Goal: Task Accomplishment & Management: Complete application form

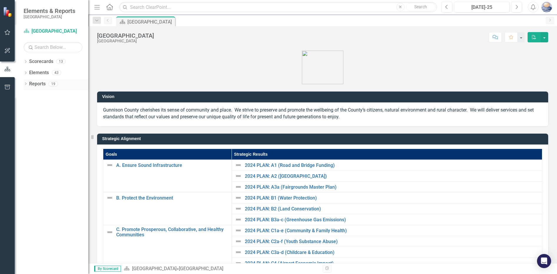
click at [25, 84] on icon "Dropdown" at bounding box center [26, 84] width 4 height 3
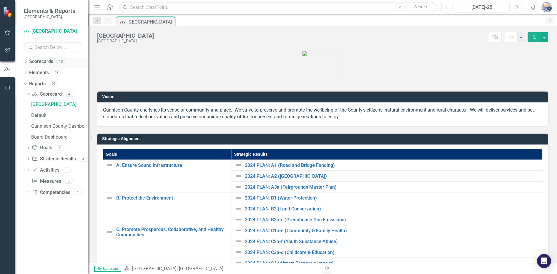
click at [25, 61] on icon "Dropdown" at bounding box center [26, 62] width 4 height 3
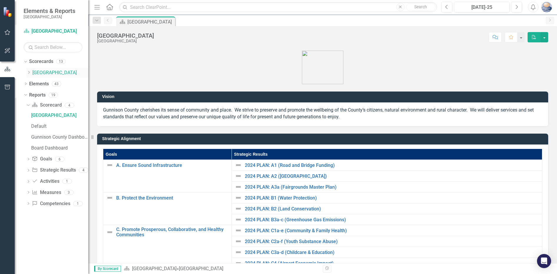
click at [29, 72] on icon at bounding box center [28, 72] width 1 height 3
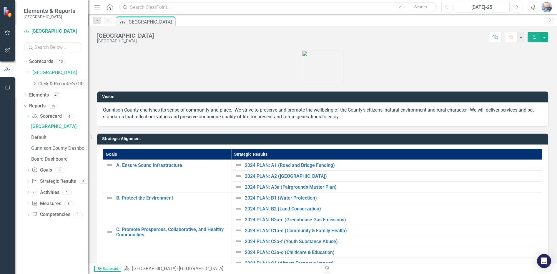
click at [35, 84] on icon "Dropdown" at bounding box center [34, 84] width 4 height 4
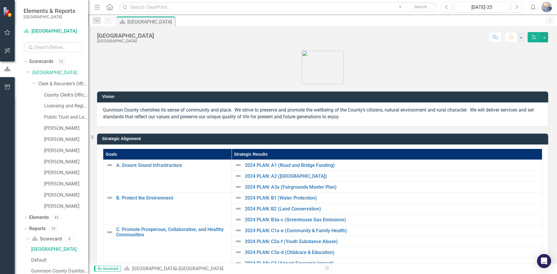
click at [44, 95] on link "County Clerk's Office Program" at bounding box center [66, 95] width 44 height 7
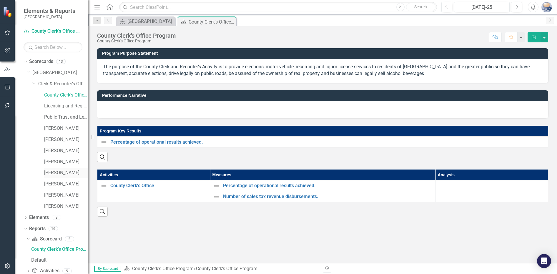
click at [61, 175] on link "[PERSON_NAME]" at bounding box center [66, 173] width 44 height 7
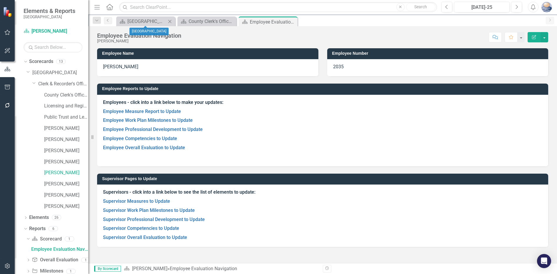
click at [169, 21] on icon "Close" at bounding box center [170, 21] width 6 height 5
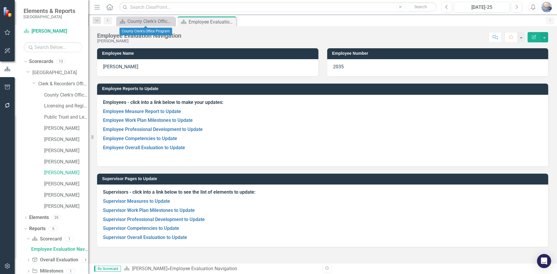
click at [0, 0] on icon "Close" at bounding box center [0, 0] width 0 height 0
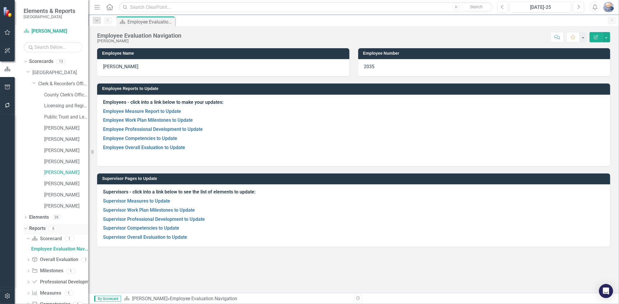
click at [25, 229] on icon at bounding box center [25, 228] width 3 height 1
click at [160, 228] on link "Supervisor Competencies to Update" at bounding box center [141, 228] width 76 height 6
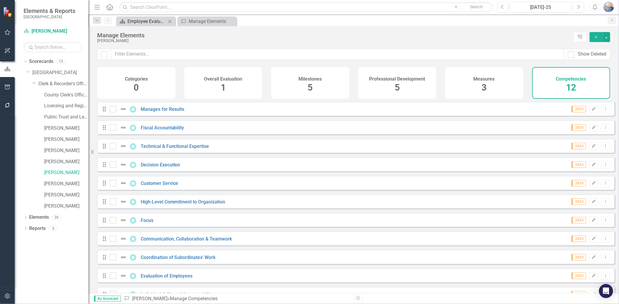
click at [147, 18] on div "Employee Evaluation Navigation" at bounding box center [146, 21] width 39 height 7
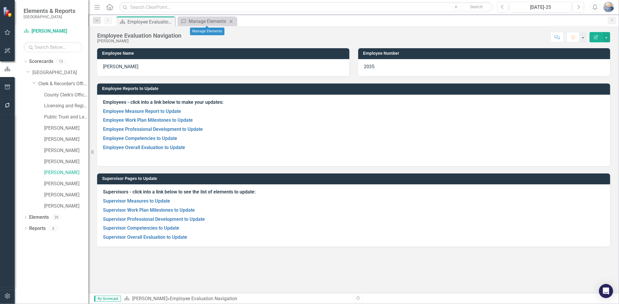
click at [231, 21] on icon at bounding box center [231, 21] width 3 height 3
click at [149, 201] on link "Supervisor Measures to Update" at bounding box center [136, 201] width 67 height 6
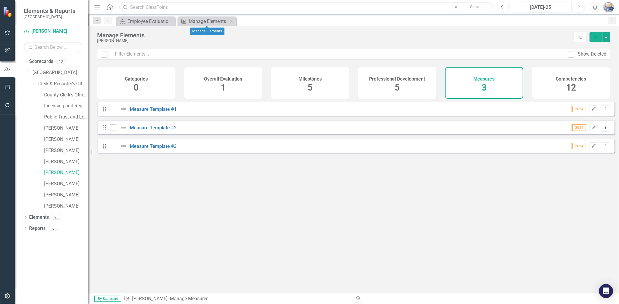
click at [231, 21] on icon at bounding box center [231, 21] width 3 height 3
click at [149, 23] on div "Employee Evaluation Navigation" at bounding box center [146, 21] width 39 height 7
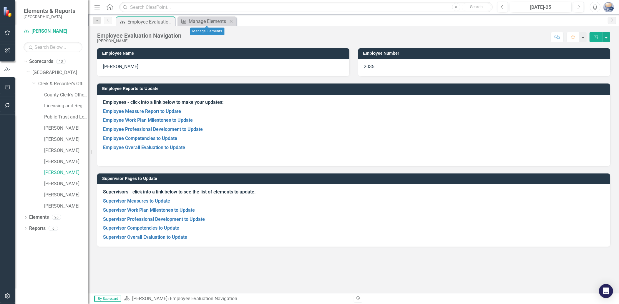
click at [231, 20] on icon "Close" at bounding box center [231, 21] width 6 height 5
click at [133, 228] on link "Supervisor Competencies to Update" at bounding box center [141, 228] width 76 height 6
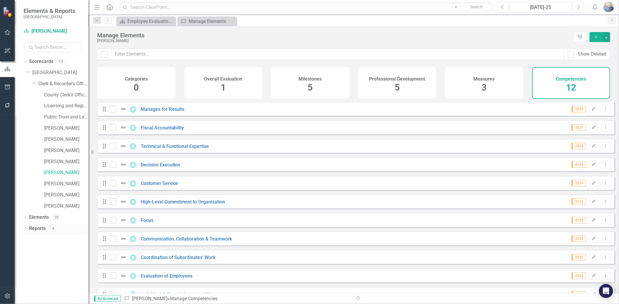
click at [25, 229] on icon "Dropdown" at bounding box center [26, 228] width 4 height 3
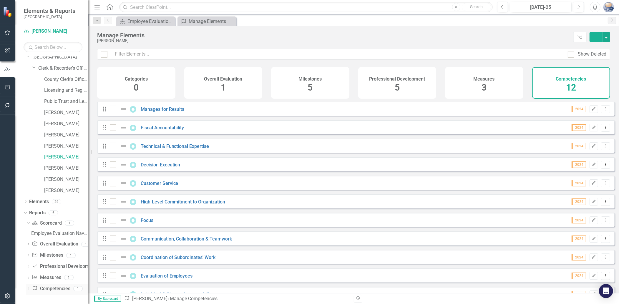
click at [52, 274] on link "Competency Competencies" at bounding box center [51, 289] width 38 height 7
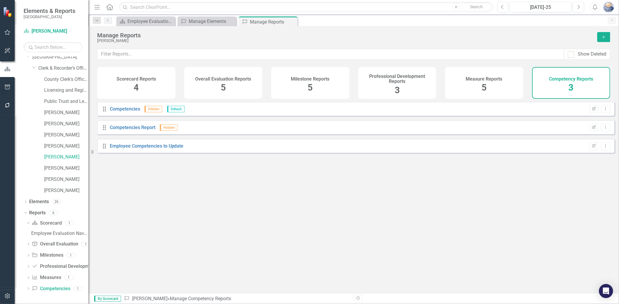
click at [139, 87] on div "Scorecard Reports 4" at bounding box center [136, 83] width 78 height 32
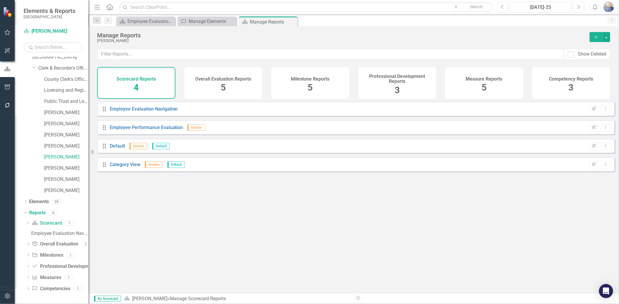
drag, startPoint x: 231, startPoint y: 83, endPoint x: 258, endPoint y: 86, distance: 27.8
click at [231, 83] on div "Overall Evaluation Reports 5" at bounding box center [223, 83] width 78 height 32
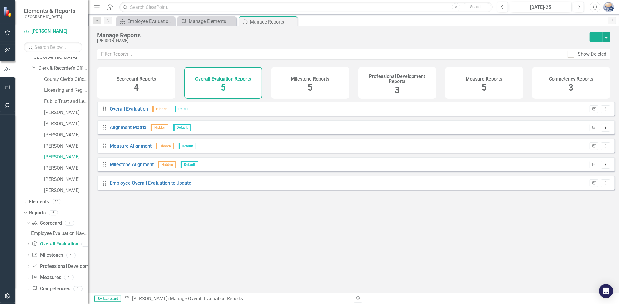
click at [480, 82] on div "Measure Reports 5" at bounding box center [484, 83] width 78 height 32
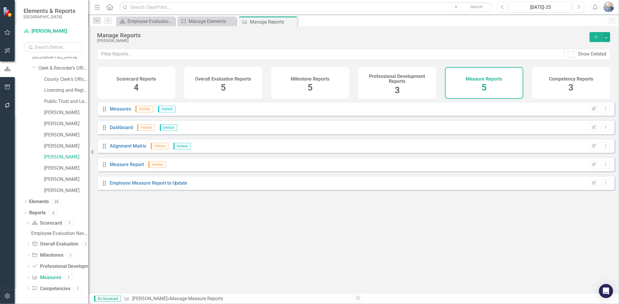
click at [557, 83] on div "Competency Reports 3" at bounding box center [571, 83] width 78 height 32
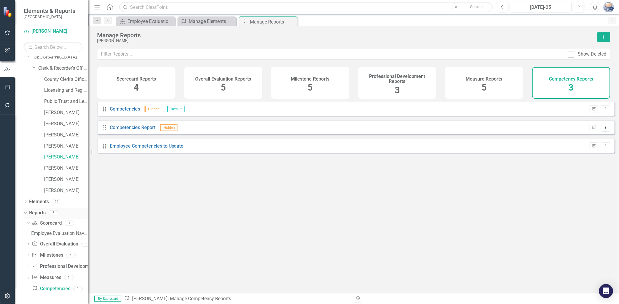
click at [25, 213] on icon at bounding box center [25, 212] width 3 height 1
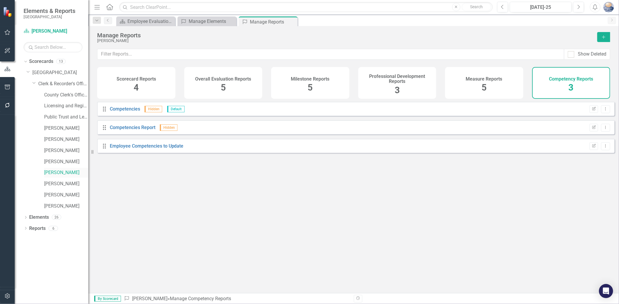
click at [57, 173] on link "[PERSON_NAME]" at bounding box center [66, 173] width 44 height 7
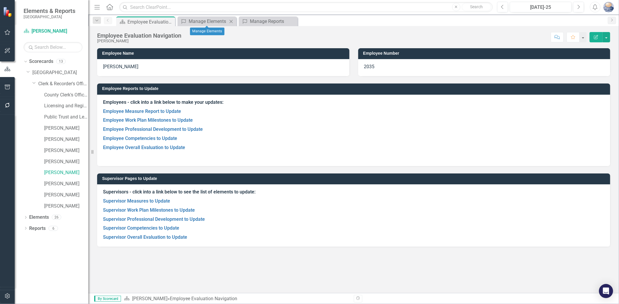
click at [231, 20] on icon "Close" at bounding box center [231, 21] width 6 height 5
click at [165, 139] on link "Employee Competencies to Update" at bounding box center [140, 139] width 74 height 6
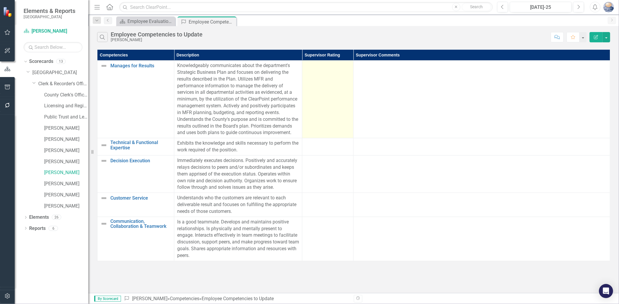
click at [342, 102] on td at bounding box center [327, 100] width 51 height 78
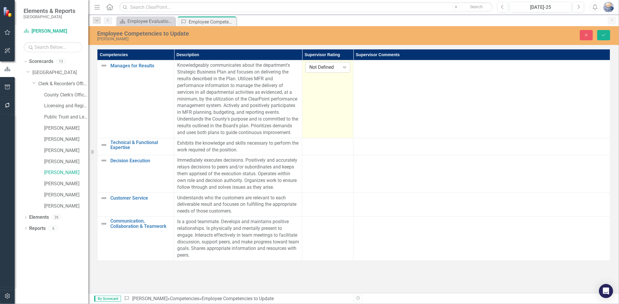
click at [340, 66] on div "Expand" at bounding box center [344, 67] width 11 height 9
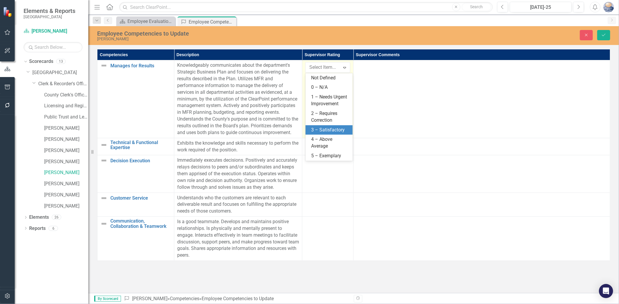
click at [327, 130] on div "3 – Satisfactory" at bounding box center [330, 130] width 38 height 7
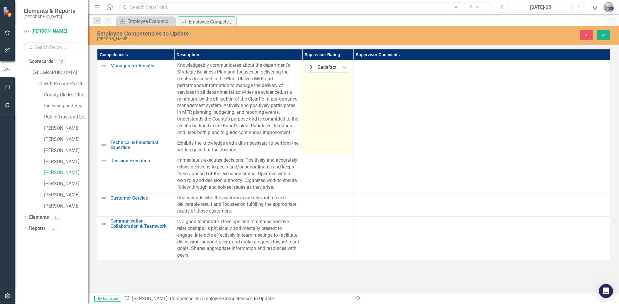
click at [336, 155] on td at bounding box center [327, 146] width 51 height 17
click at [328, 147] on div "Not Defined Expand" at bounding box center [327, 145] width 45 height 11
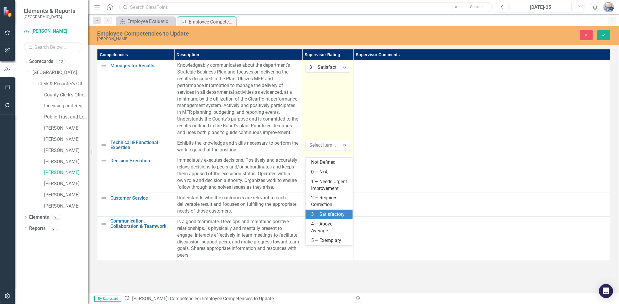
click at [325, 214] on div "3 – Satisfactory" at bounding box center [330, 214] width 38 height 7
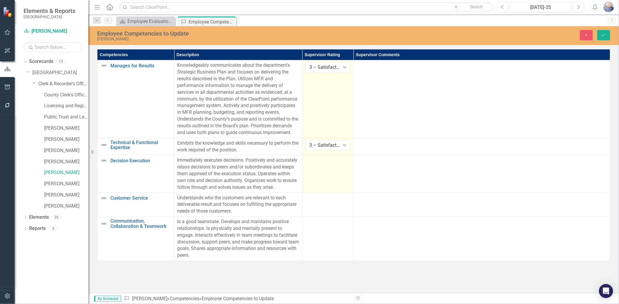
click at [334, 186] on td at bounding box center [327, 173] width 51 height 37
click at [328, 166] on div "Not Defined" at bounding box center [324, 162] width 31 height 7
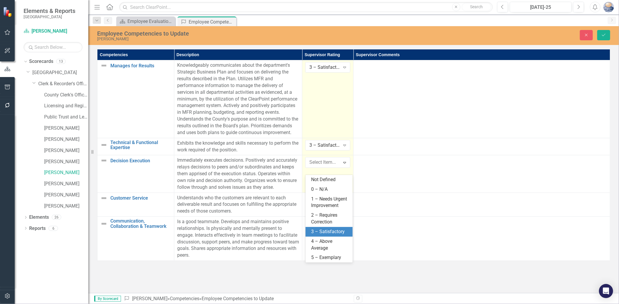
click at [318, 233] on div "3 – Satisfactory" at bounding box center [330, 232] width 38 height 7
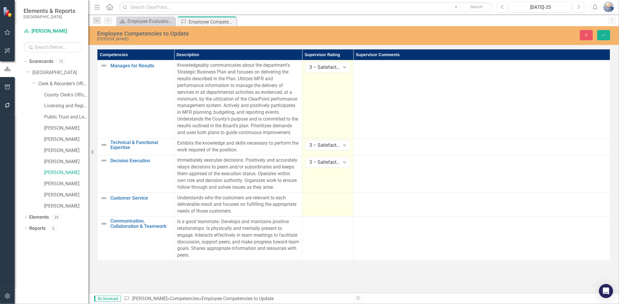
click at [328, 216] on td at bounding box center [327, 205] width 51 height 24
click at [328, 203] on div "Not Defined" at bounding box center [324, 200] width 31 height 7
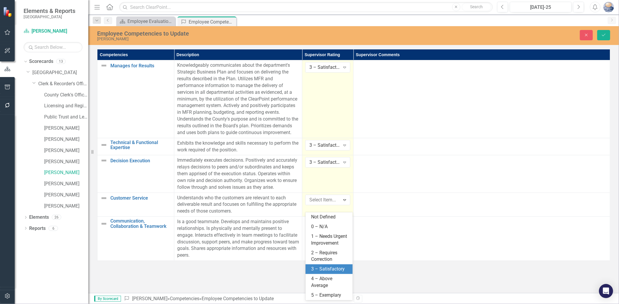
click at [324, 269] on div "3 – Satisfactory" at bounding box center [330, 269] width 38 height 7
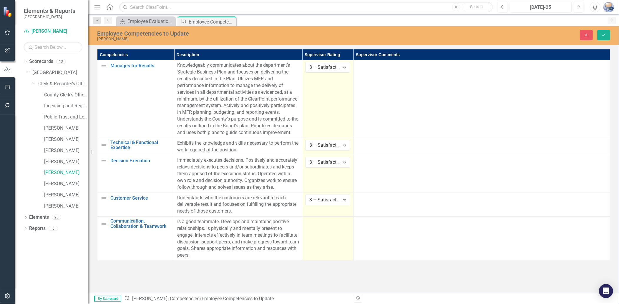
click at [327, 237] on td at bounding box center [327, 239] width 51 height 44
click at [328, 227] on div "Not Defined" at bounding box center [324, 224] width 31 height 7
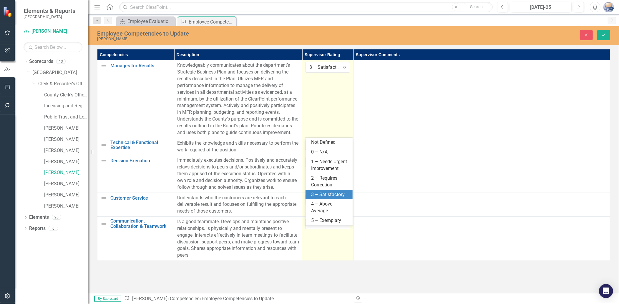
click at [330, 196] on div "3 – Satisfactory" at bounding box center [330, 195] width 38 height 7
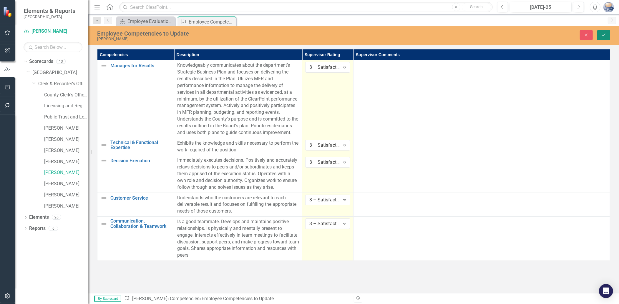
click at [557, 34] on icon "Save" at bounding box center [603, 35] width 5 height 4
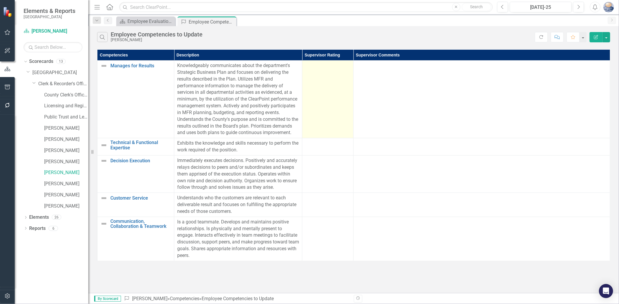
click at [328, 96] on td at bounding box center [327, 100] width 51 height 78
click at [334, 100] on td at bounding box center [327, 100] width 51 height 78
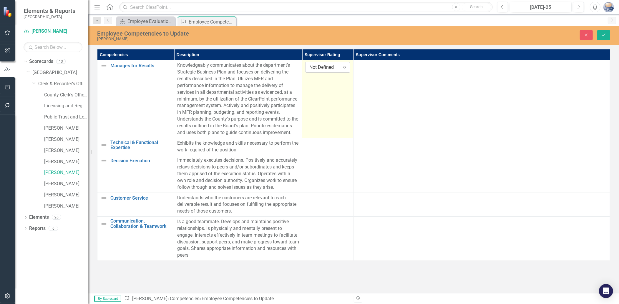
click at [325, 66] on div "Not Defined" at bounding box center [324, 67] width 31 height 7
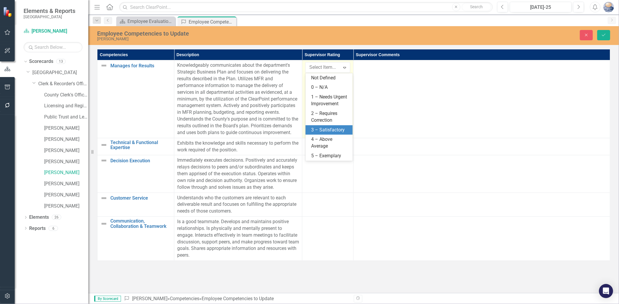
click at [325, 129] on div "3 – Satisfactory" at bounding box center [330, 130] width 38 height 7
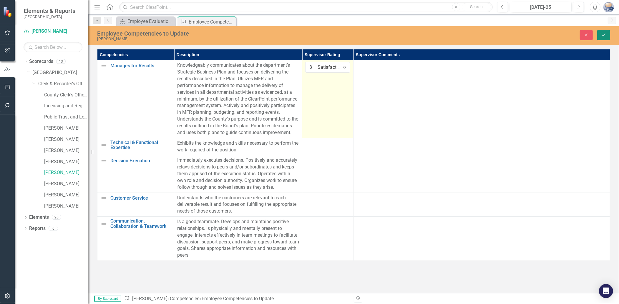
click at [557, 34] on icon "Save" at bounding box center [603, 35] width 5 height 4
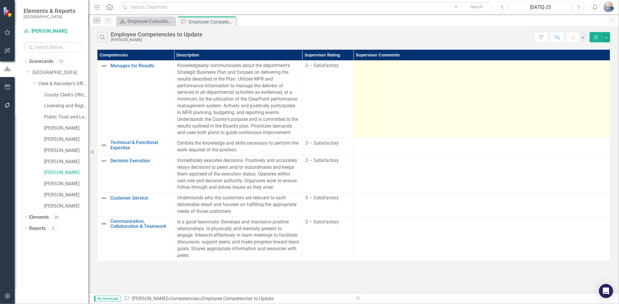
click at [411, 86] on td at bounding box center [481, 100] width 257 height 78
click at [407, 101] on td at bounding box center [481, 100] width 257 height 78
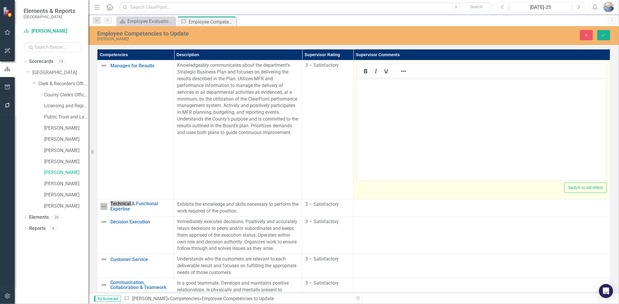
click at [429, 100] on body "Rich Text Area. Press ALT-0 for help." at bounding box center [481, 122] width 249 height 88
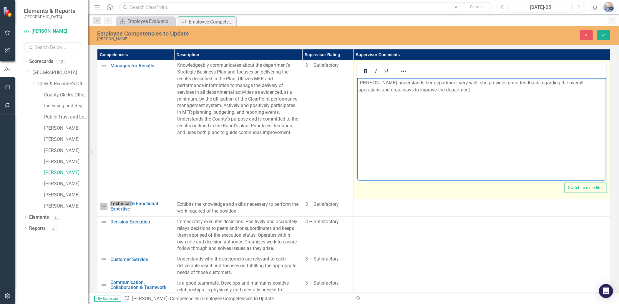
click at [457, 85] on p "[PERSON_NAME] understands her department very well, she provides great feedback…" at bounding box center [481, 86] width 246 height 14
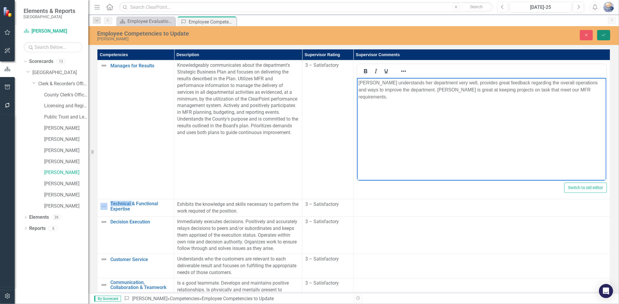
click at [557, 36] on icon "Save" at bounding box center [603, 35] width 5 height 4
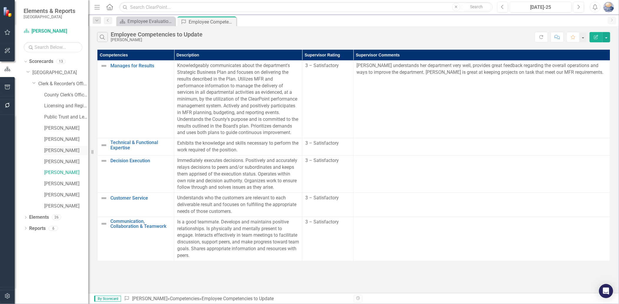
drag, startPoint x: 91, startPoint y: 154, endPoint x: 75, endPoint y: 149, distance: 16.5
click at [75, 149] on div "Elements & Reports Gunnison County Scorecard [PERSON_NAME] Search Dropdown Scor…" at bounding box center [44, 152] width 88 height 304
drag, startPoint x: 92, startPoint y: 152, endPoint x: 51, endPoint y: 155, distance: 41.0
click at [51, 155] on div "Elements & Reports Gunnison County Scorecard [PERSON_NAME] Search Dropdown Scor…" at bounding box center [44, 152] width 88 height 304
drag, startPoint x: 92, startPoint y: 152, endPoint x: 76, endPoint y: 159, distance: 17.7
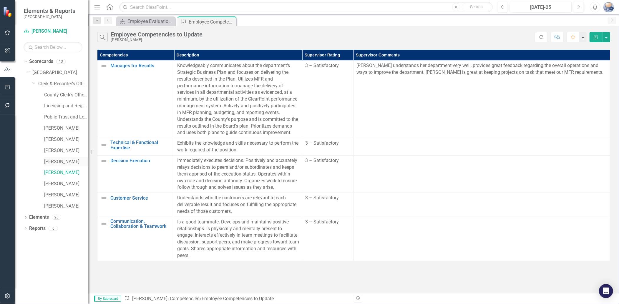
click at [76, 159] on div "Elements & Reports Gunnison County Scorecard [PERSON_NAME] Search Dropdown Scor…" at bounding box center [44, 152] width 88 height 304
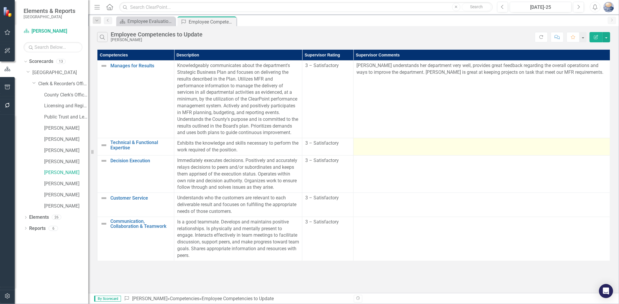
click at [440, 155] on td at bounding box center [481, 146] width 257 height 17
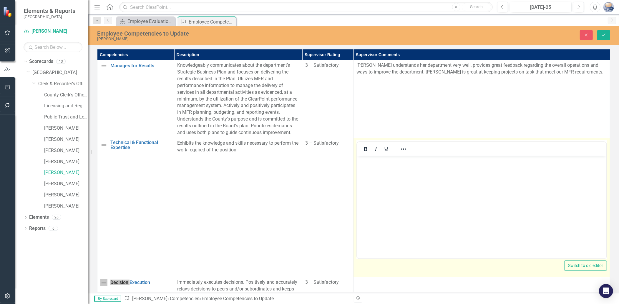
click at [419, 191] on body "Rich Text Area. Press ALT-0 for help." at bounding box center [481, 200] width 249 height 88
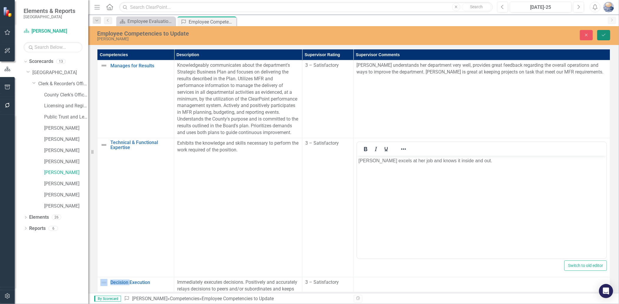
click at [557, 31] on button "Save" at bounding box center [603, 35] width 13 height 10
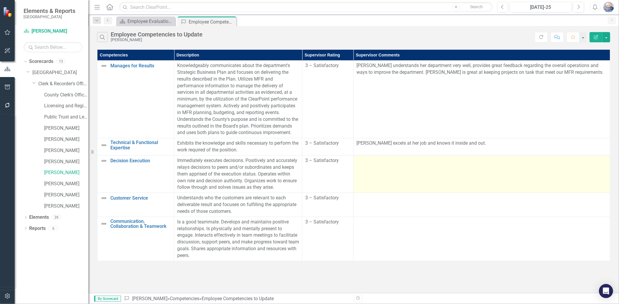
click at [458, 183] on td at bounding box center [481, 173] width 257 height 37
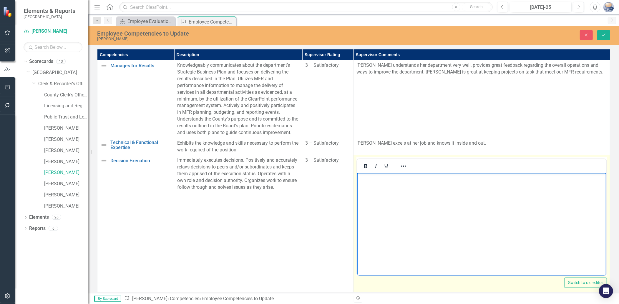
click at [459, 200] on body "Rich Text Area. Press ALT-0 for help." at bounding box center [481, 217] width 249 height 88
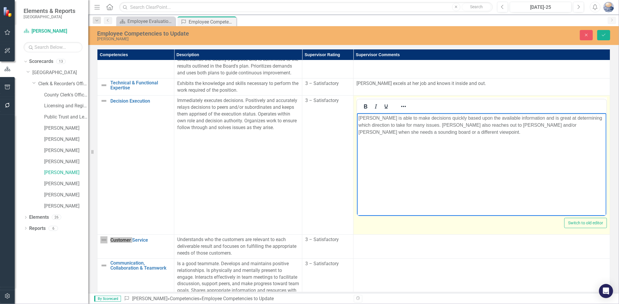
scroll to position [65, 0]
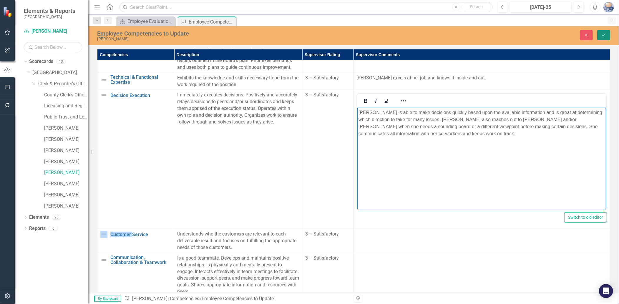
click at [557, 34] on icon "Save" at bounding box center [603, 35] width 5 height 4
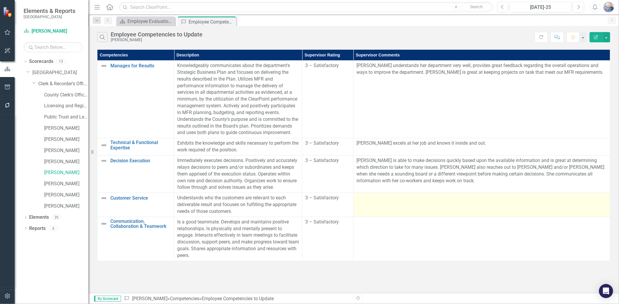
click at [428, 210] on td at bounding box center [481, 205] width 257 height 24
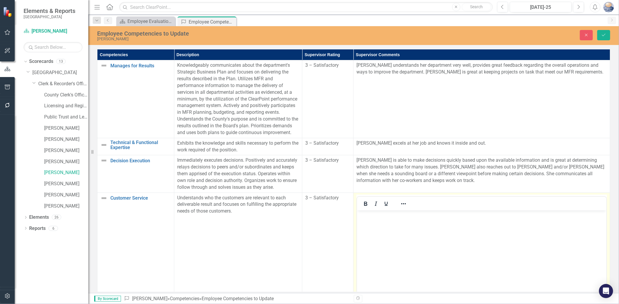
scroll to position [0, 0]
click at [432, 226] on body "Rich Text Area. Press ALT-0 for help." at bounding box center [481, 254] width 249 height 88
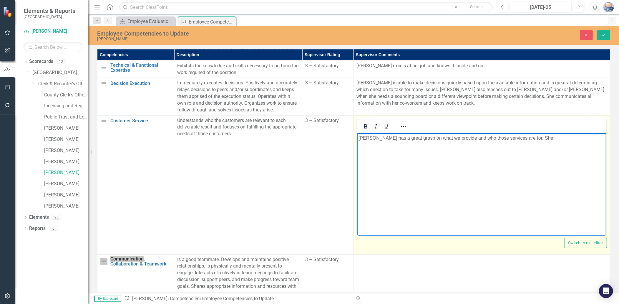
scroll to position [96, 0]
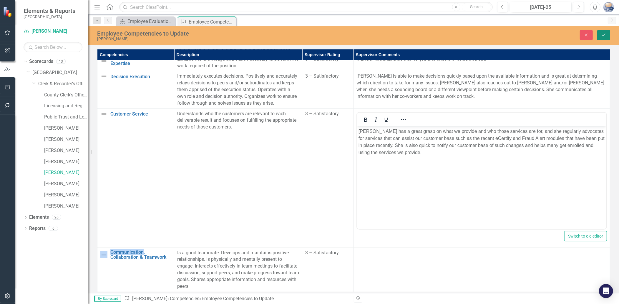
click at [557, 33] on icon "Save" at bounding box center [603, 35] width 5 height 4
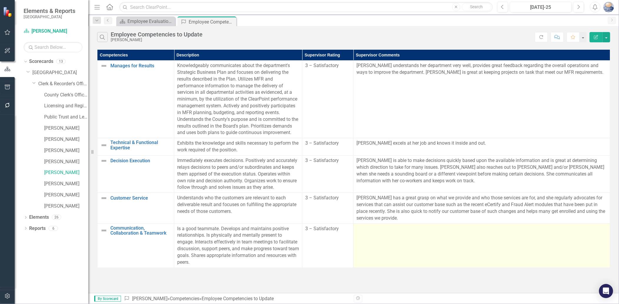
click at [384, 253] on td at bounding box center [481, 246] width 257 height 44
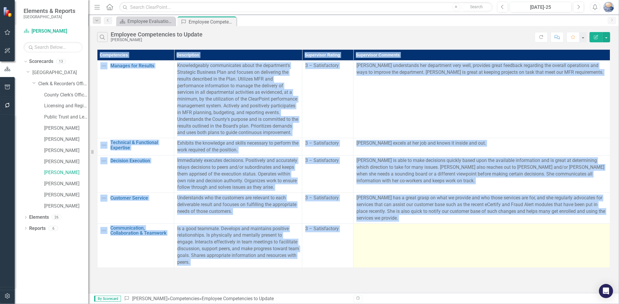
click at [384, 253] on td at bounding box center [481, 246] width 257 height 44
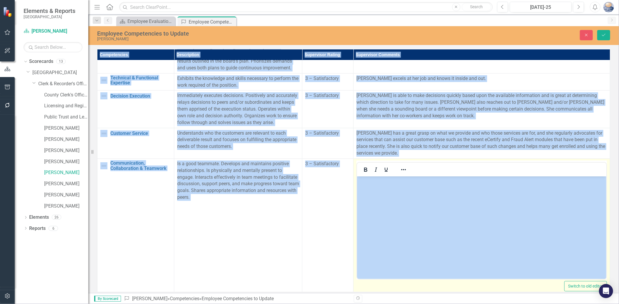
scroll to position [65, 0]
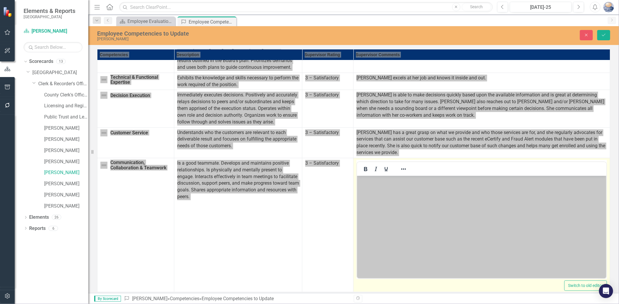
click at [399, 200] on body "Rich Text Area. Press ALT-0 for help." at bounding box center [481, 220] width 249 height 88
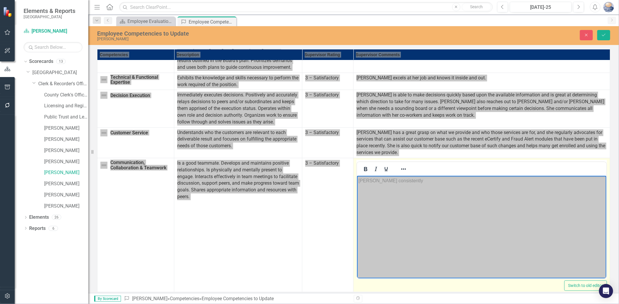
click at [404, 182] on p "[PERSON_NAME] consistently" at bounding box center [481, 180] width 246 height 7
drag, startPoint x: 462, startPoint y: 195, endPoint x: 491, endPoint y: 195, distance: 29.4
click at [491, 195] on p "[PERSON_NAME] builds relationships with everyone in our office as well as those…" at bounding box center [481, 187] width 246 height 21
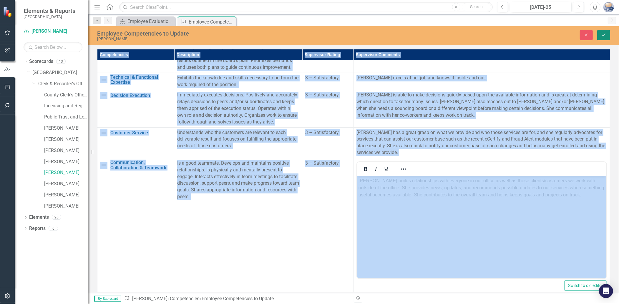
click at [557, 33] on icon "Save" at bounding box center [603, 35] width 5 height 4
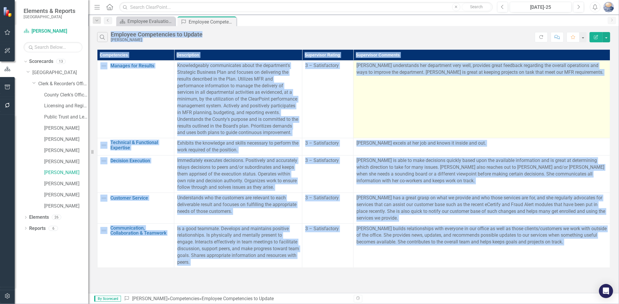
click at [554, 109] on td "[PERSON_NAME] understands her department very well, provides great feedback reg…" at bounding box center [481, 100] width 257 height 78
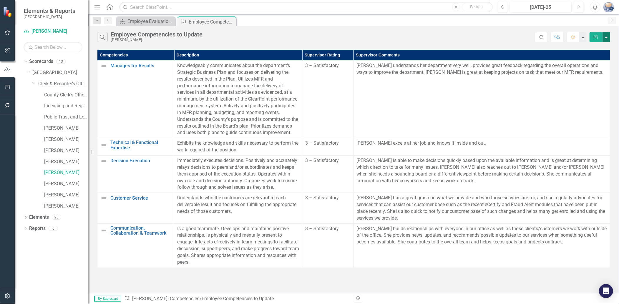
click at [557, 38] on button "button" at bounding box center [606, 37] width 8 height 10
click at [557, 60] on link "PDF Export to PDF" at bounding box center [586, 59] width 46 height 11
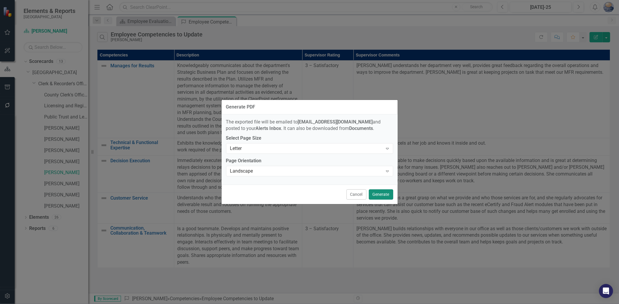
click at [381, 193] on button "Generate" at bounding box center [381, 195] width 24 height 10
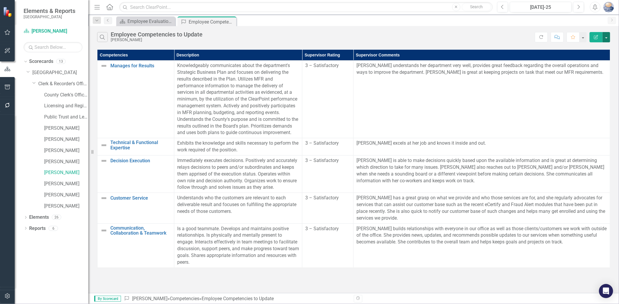
click at [557, 38] on button "button" at bounding box center [606, 37] width 8 height 10
click at [557, 7] on img "button" at bounding box center [608, 7] width 11 height 11
click at [429, 39] on div "Search Employee Competencies to Update [PERSON_NAME]" at bounding box center [316, 37] width 438 height 10
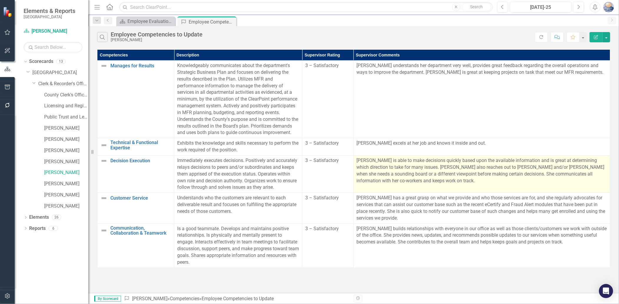
click at [416, 180] on p "[PERSON_NAME] is able to make decisions quickly based upon the available inform…" at bounding box center [481, 170] width 250 height 27
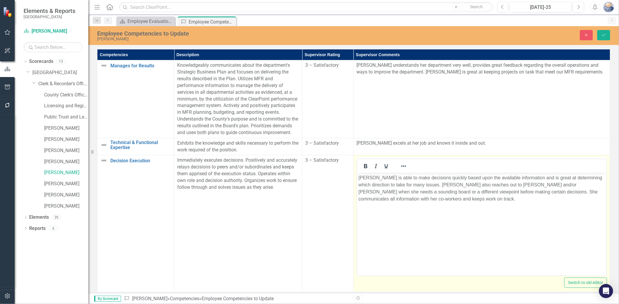
scroll to position [0, 0]
click at [557, 34] on icon "Save" at bounding box center [603, 35] width 5 height 4
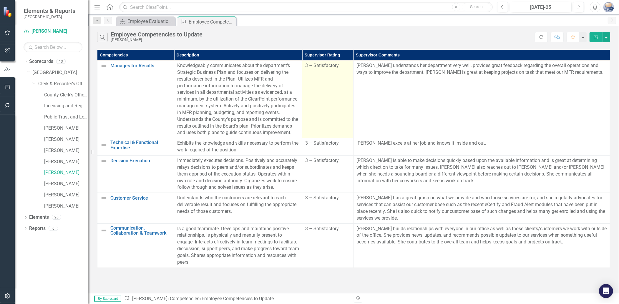
click at [328, 70] on td "3 – Satisfactory" at bounding box center [327, 100] width 51 height 78
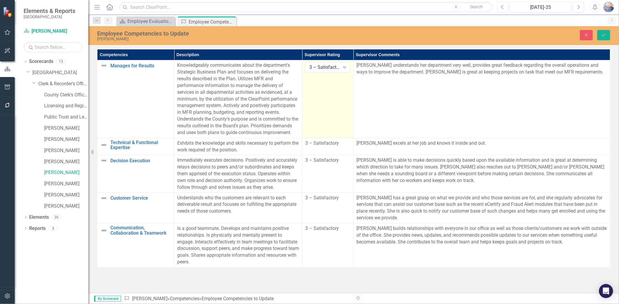
click at [328, 70] on div "3 – Satisfactory" at bounding box center [324, 67] width 31 height 7
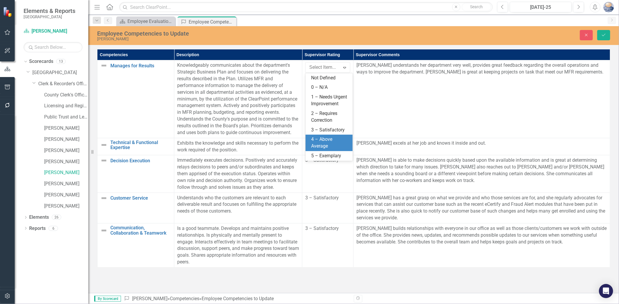
click at [328, 142] on div "4 – Above Average" at bounding box center [330, 143] width 38 height 14
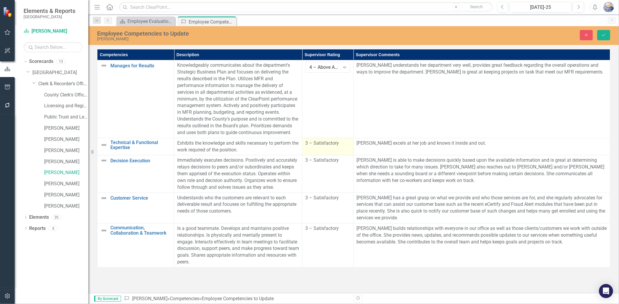
click at [322, 146] on span "3 – Satisfactory" at bounding box center [322, 143] width 34 height 6
click at [321, 149] on div "3 – Satisfactory" at bounding box center [324, 145] width 31 height 7
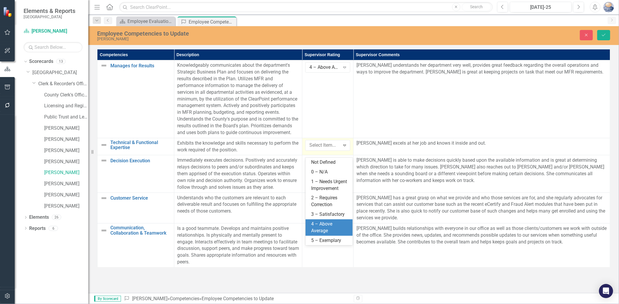
click at [330, 223] on div "4 – Above Average" at bounding box center [330, 228] width 38 height 14
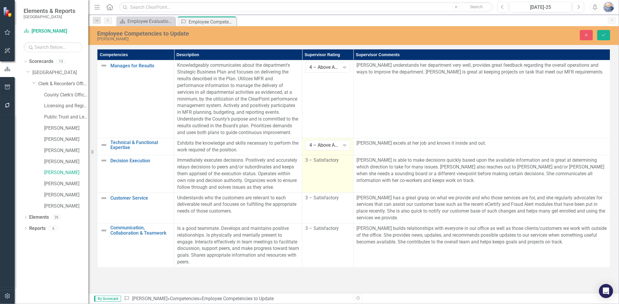
click at [322, 163] on span "3 – Satisfactory" at bounding box center [322, 160] width 34 height 6
click at [322, 166] on div "3 – Satisfactory" at bounding box center [324, 162] width 31 height 7
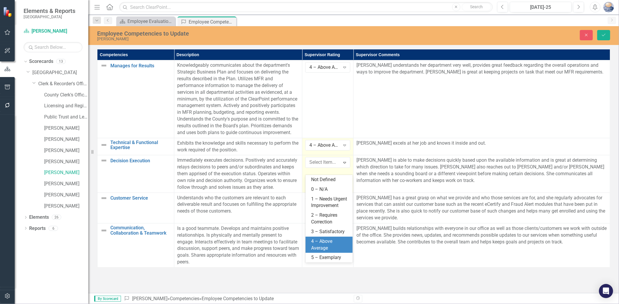
click at [330, 244] on div "4 – Above Average" at bounding box center [330, 245] width 38 height 14
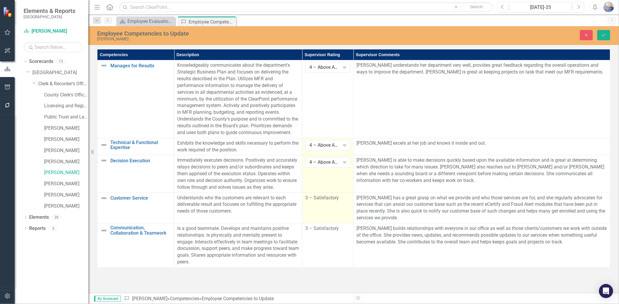
click at [327, 201] on span "3 – Satisfactory" at bounding box center [322, 198] width 34 height 6
click at [326, 203] on div "3 – Satisfactory" at bounding box center [324, 200] width 31 height 7
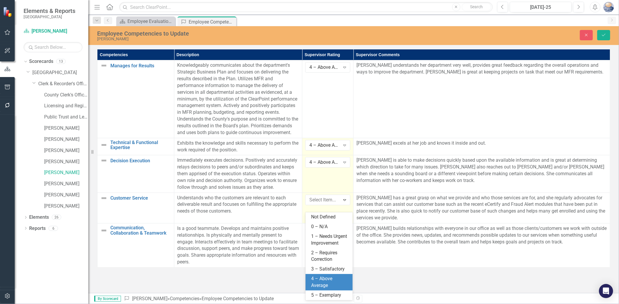
click at [328, 274] on div "4 – Above Average" at bounding box center [330, 283] width 38 height 14
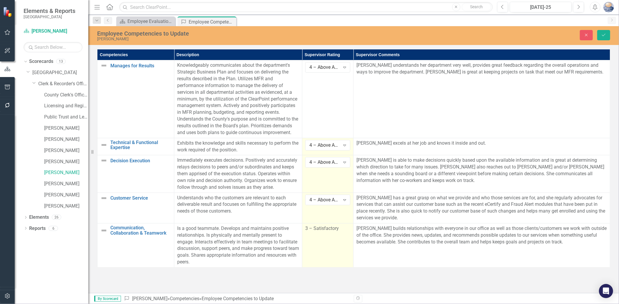
click at [322, 231] on span "3 – Satisfactory" at bounding box center [322, 229] width 34 height 6
click at [322, 234] on div "3 – Satisfactory" at bounding box center [324, 230] width 31 height 7
click at [557, 33] on icon "Save" at bounding box center [603, 35] width 5 height 4
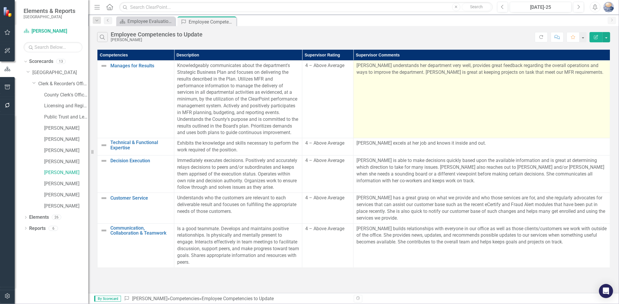
click at [489, 102] on td "[PERSON_NAME] understands her department very well, provides great feedback reg…" at bounding box center [481, 100] width 257 height 78
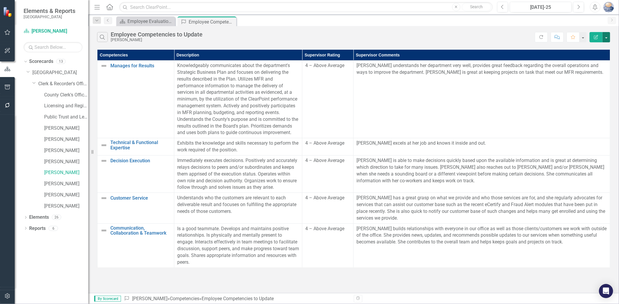
click at [557, 39] on button "button" at bounding box center [606, 37] width 8 height 10
click at [557, 60] on link "PDF Export to PDF" at bounding box center [586, 59] width 46 height 11
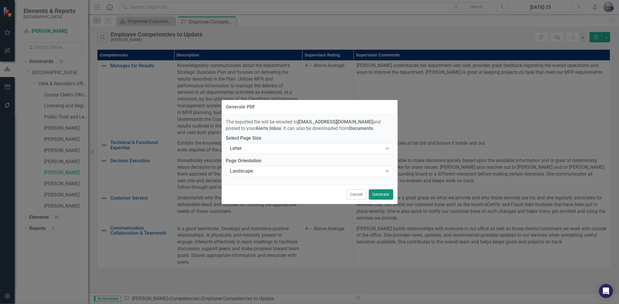
click at [387, 190] on button "Generate" at bounding box center [381, 195] width 24 height 10
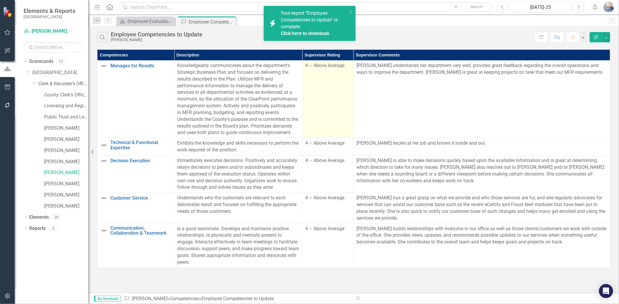
click at [325, 66] on span "4 – Above Average" at bounding box center [324, 66] width 39 height 6
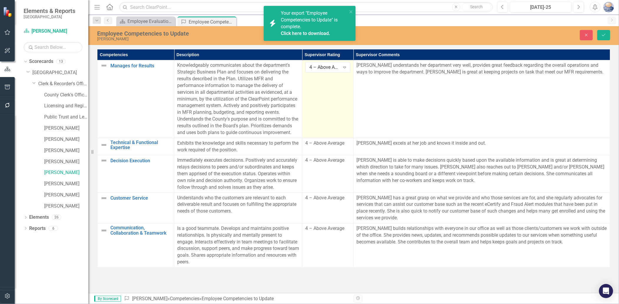
click at [325, 66] on div "4 – Above Average" at bounding box center [324, 67] width 31 height 7
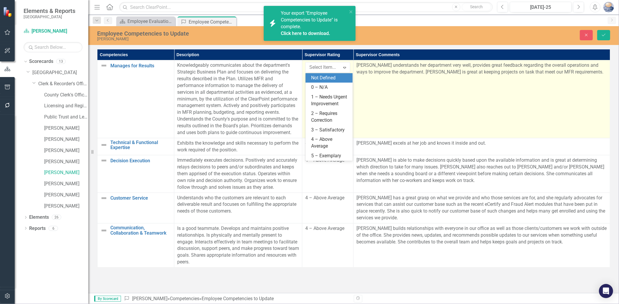
click at [428, 107] on td "[PERSON_NAME] understands her department very well, provides great feedback reg…" at bounding box center [481, 99] width 257 height 78
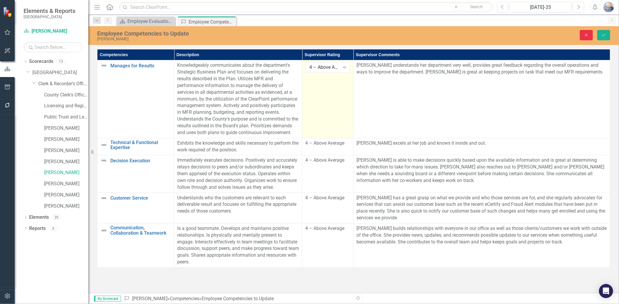
click at [557, 34] on icon "Close" at bounding box center [586, 35] width 5 height 4
